Goal: Information Seeking & Learning: Check status

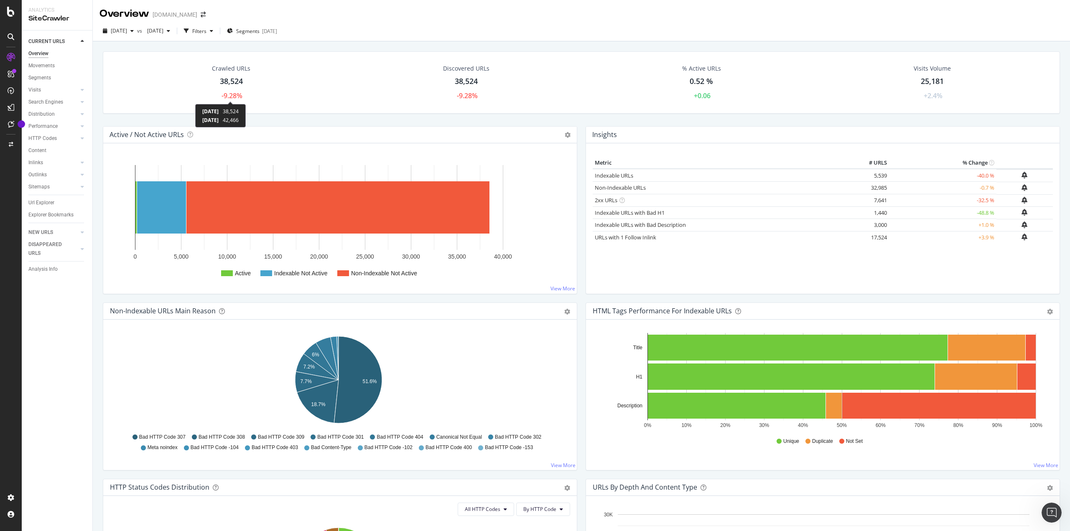
click at [233, 96] on div "-9.28%" at bounding box center [231, 96] width 21 height 10
